Goal: Information Seeking & Learning: Find specific fact

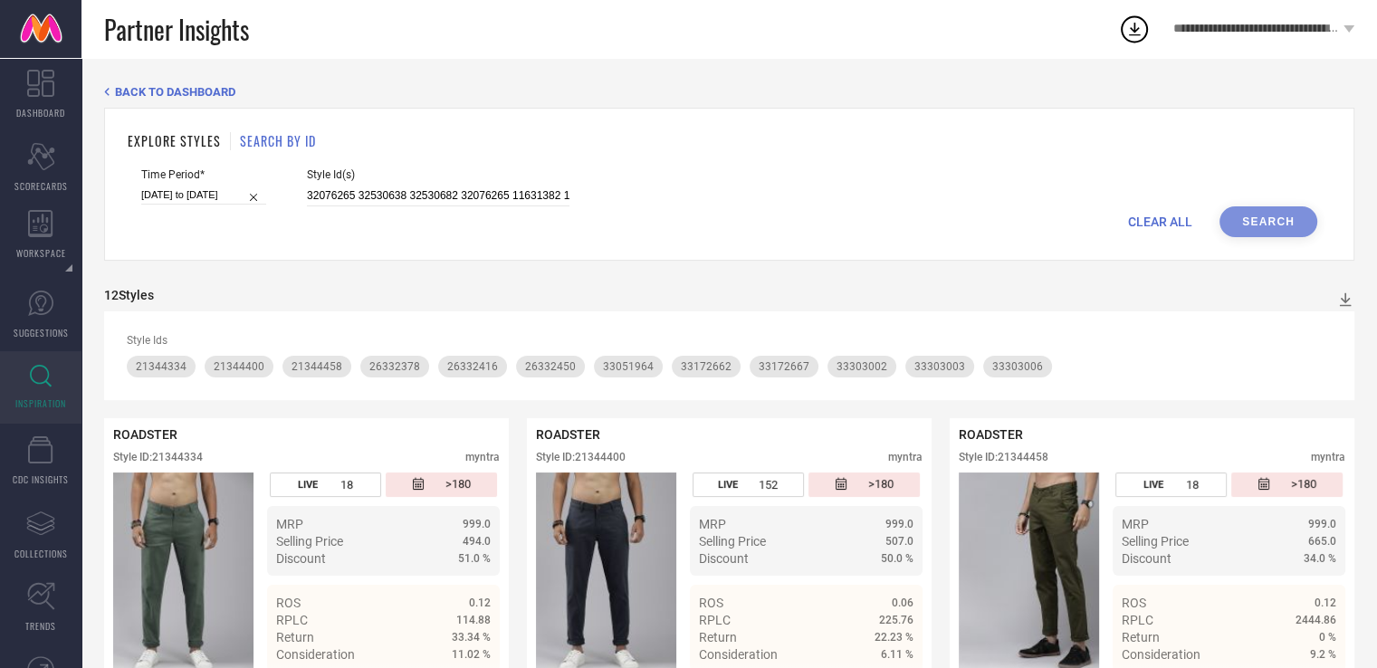
scroll to position [0, 91]
type input "32076265 32530638 32530682 32076265 11631382 11631214 11631388"
click at [1258, 211] on button "Search" at bounding box center [1268, 221] width 98 height 31
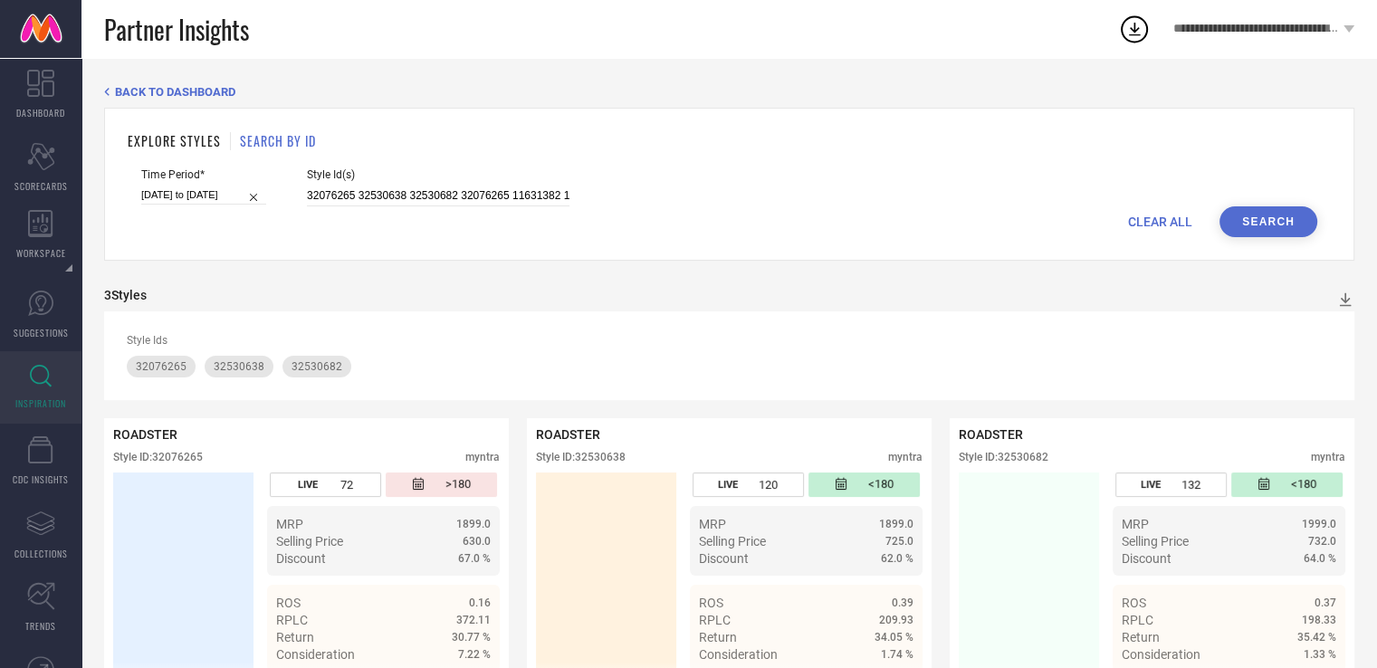
scroll to position [43, 0]
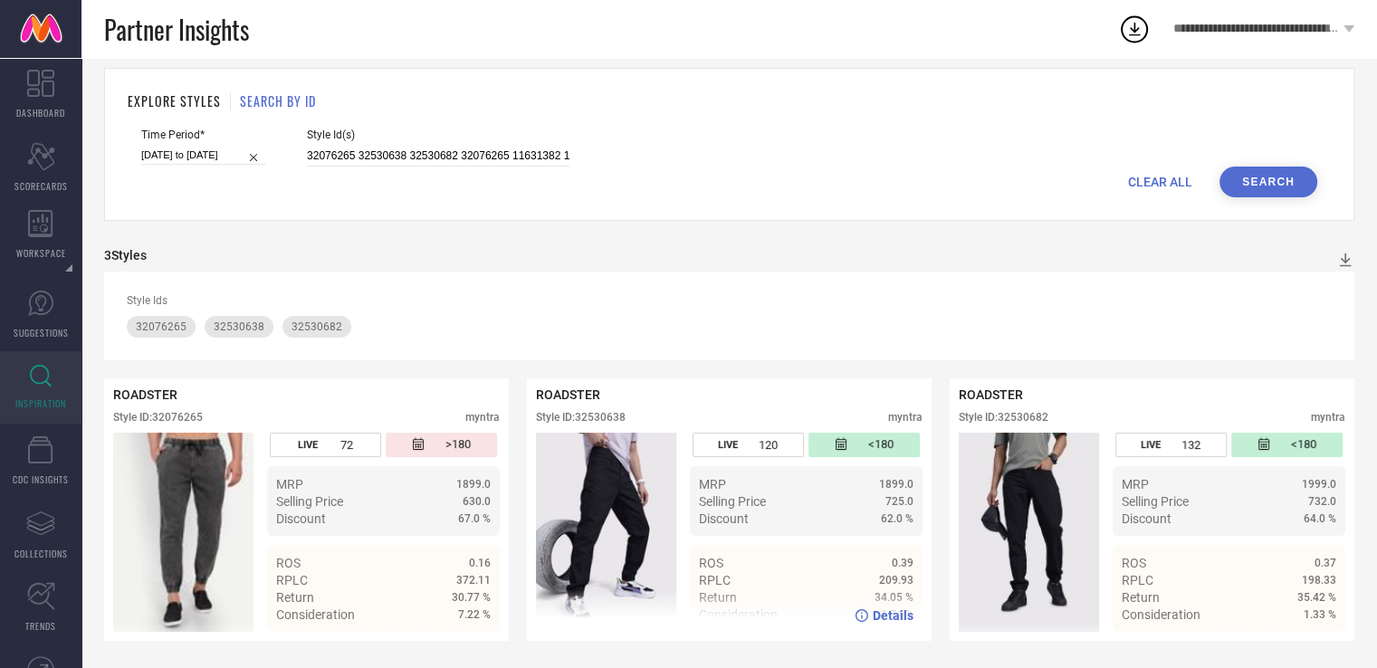
click at [608, 417] on div "Style ID: 32530638" at bounding box center [581, 417] width 90 height 13
copy div "32530638"
click at [529, 155] on input "32076265 32530638 32530682 32076265 11631382 11631214 11631388" at bounding box center [438, 156] width 262 height 21
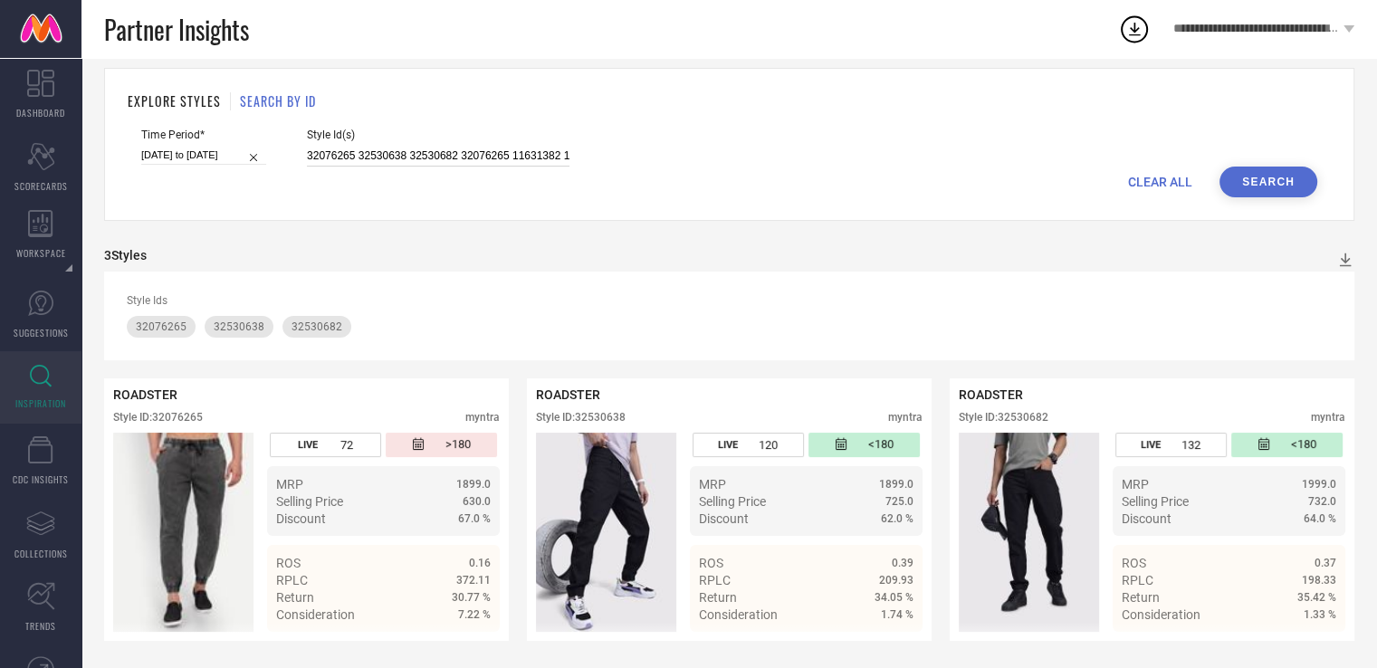
click at [529, 155] on input "32076265 32530638 32530682 32076265 11631382 11631214 11631388" at bounding box center [438, 156] width 262 height 21
paste input "16941404 30404278 26743812 26743772 26305264 28698222 30404278 26743812 2630520…"
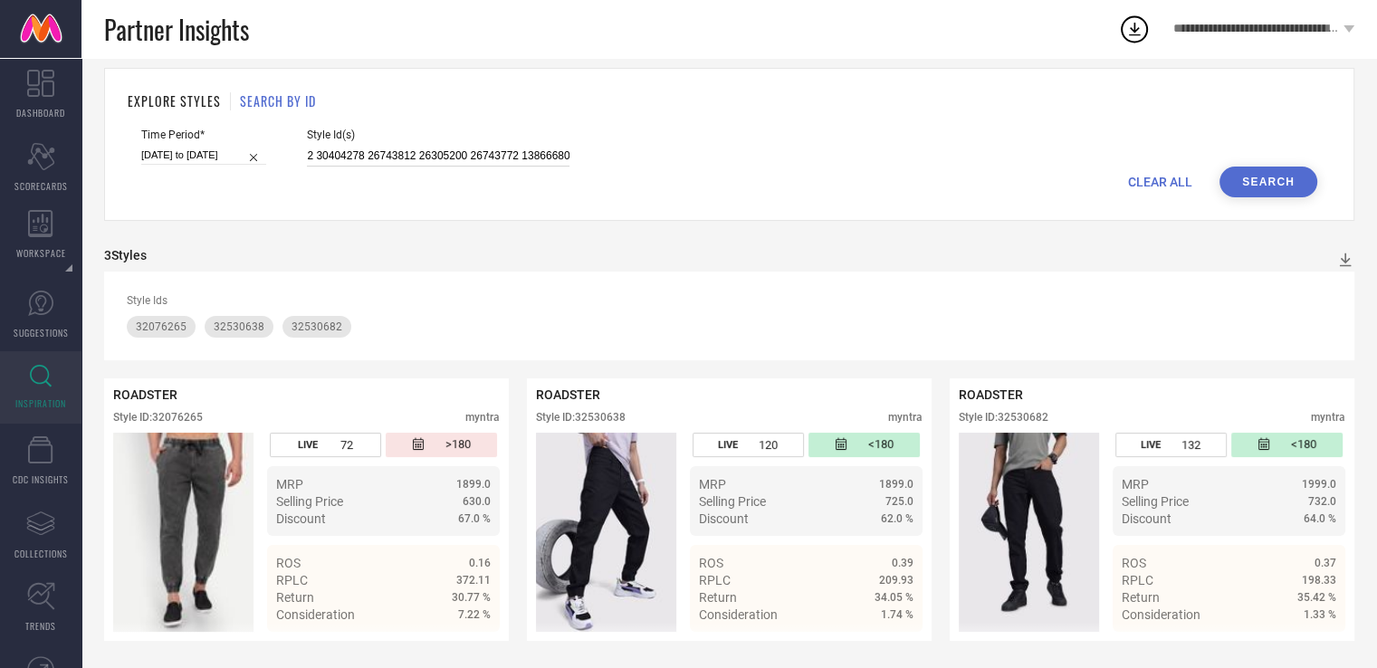
type input "16941404 30404278 26743812 26743772 26305264 28698222 30404278 26743812 2630520…"
click at [1248, 167] on button "Search" at bounding box center [1268, 182] width 98 height 31
